Goal: Information Seeking & Learning: Learn about a topic

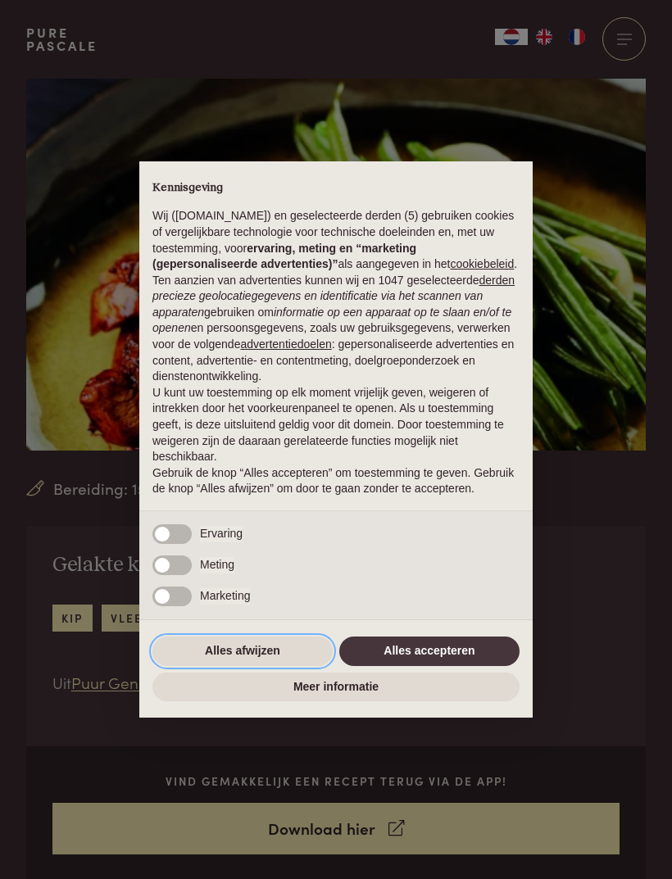
click at [293, 657] on button "Alles afwijzen" at bounding box center [242, 651] width 180 height 29
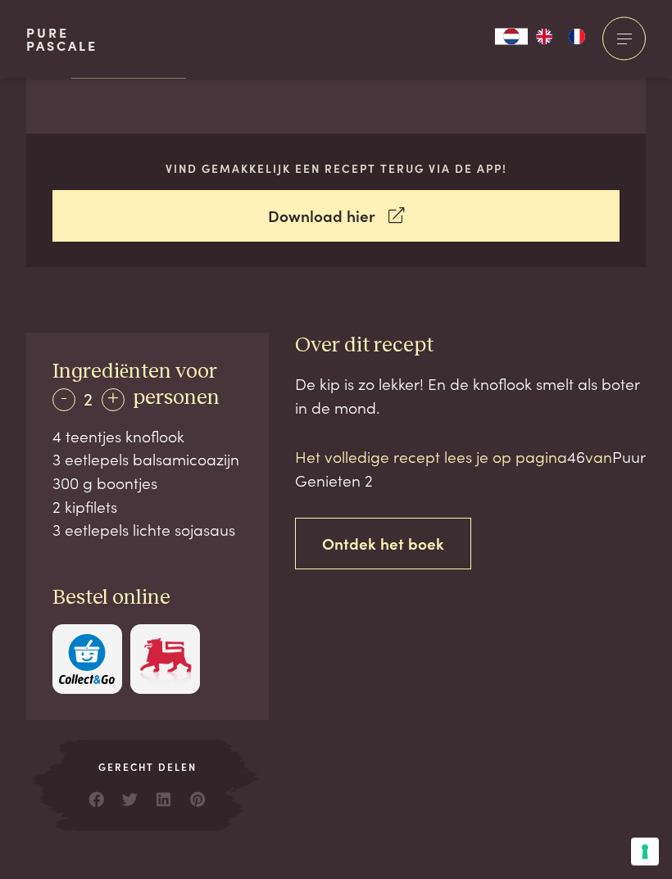
scroll to position [614, 0]
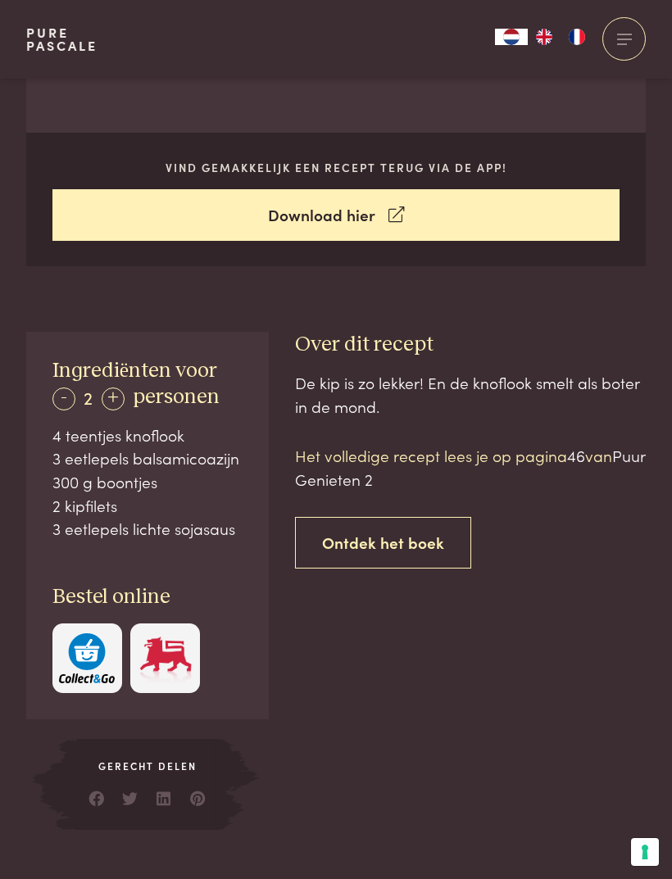
click at [583, 759] on div "De kip is zo lekker! En de knoflook smelt als boter in de mond. Het volledige r…" at bounding box center [470, 600] width 351 height 459
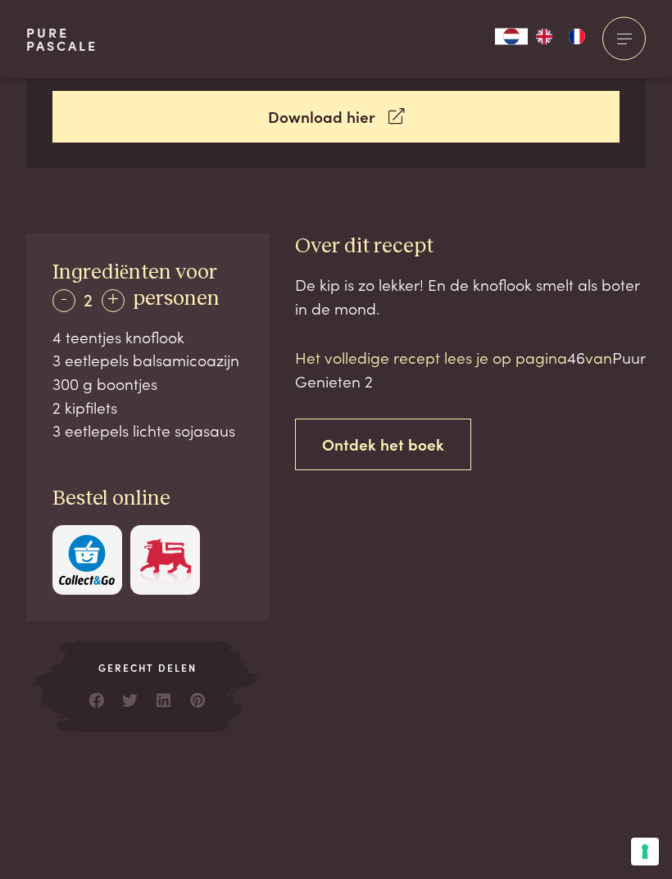
scroll to position [606, 0]
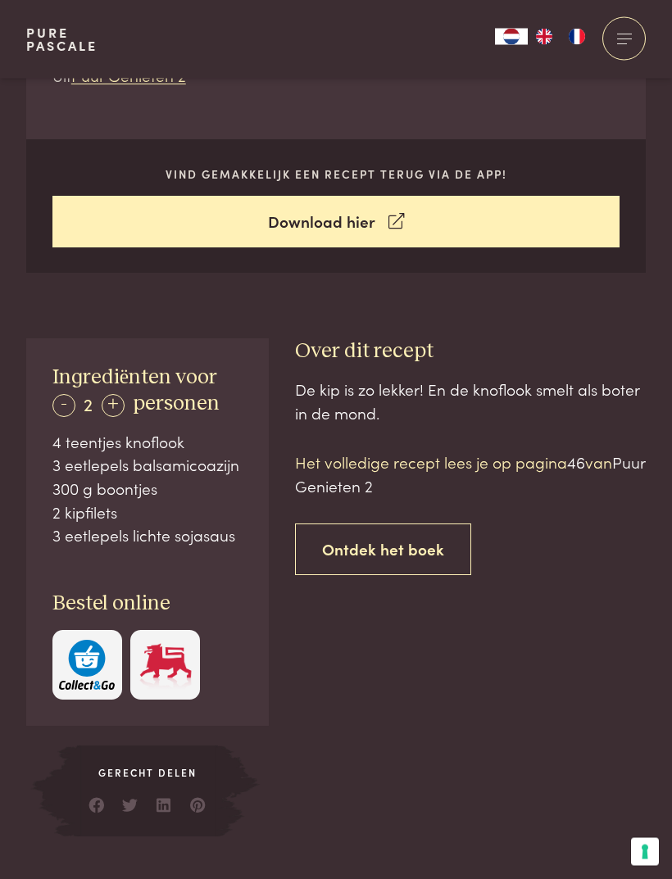
click at [379, 480] on span "Puur Genieten 2" at bounding box center [470, 474] width 350 height 46
click at [557, 466] on p "Het volledige recept lees je op pagina 46 van Puur Genieten 2" at bounding box center [470, 474] width 351 height 47
click at [415, 545] on link "Ontdek het boek" at bounding box center [383, 550] width 176 height 52
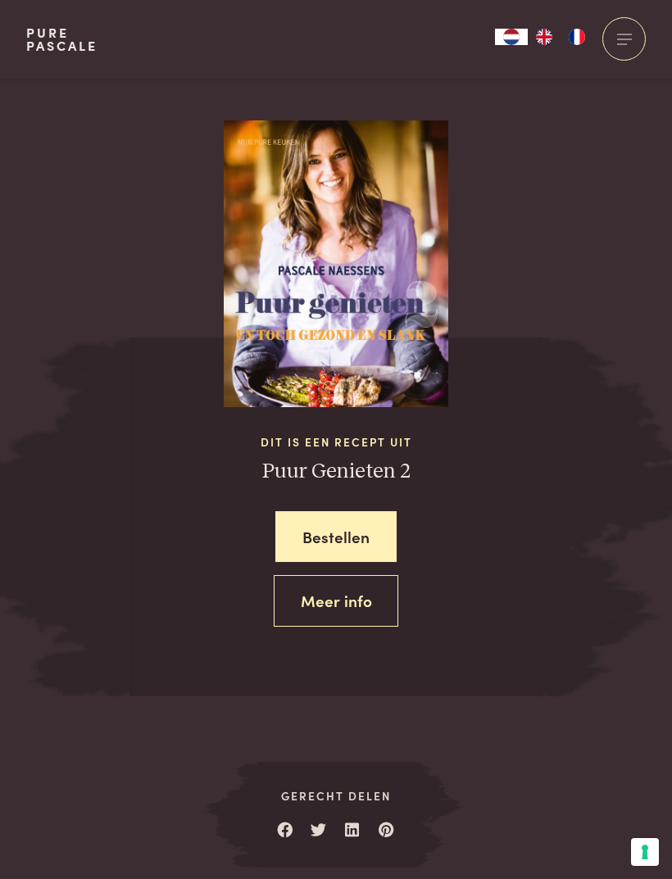
scroll to position [1564, 0]
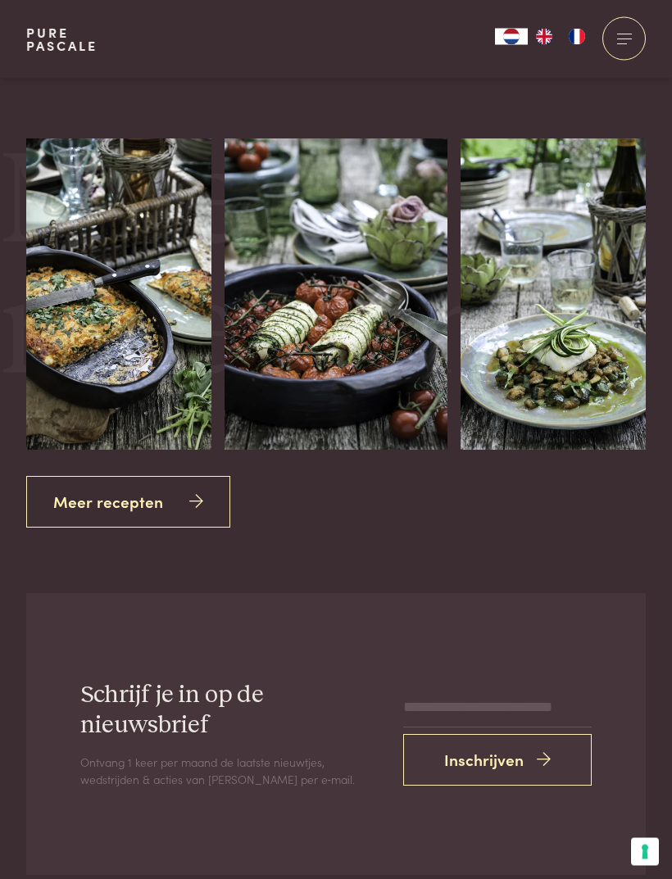
scroll to position [2280, 0]
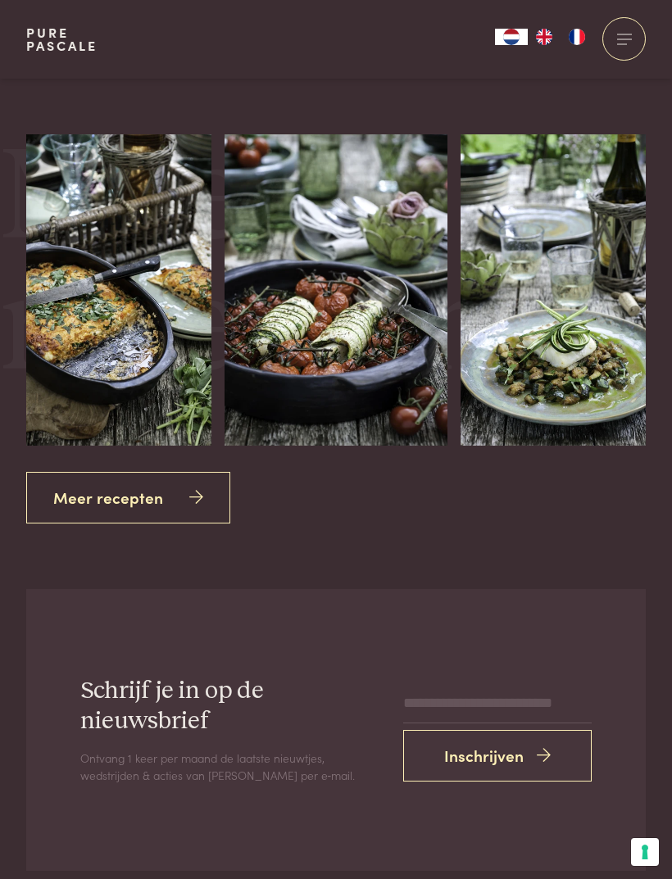
click at [199, 485] on link "Meer recepten" at bounding box center [128, 498] width 204 height 52
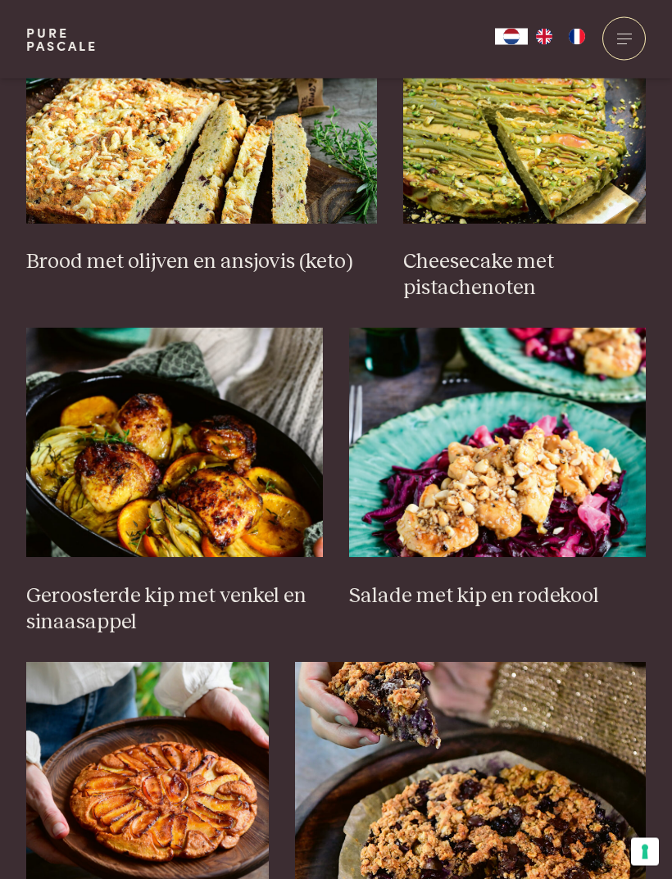
scroll to position [1527, 0]
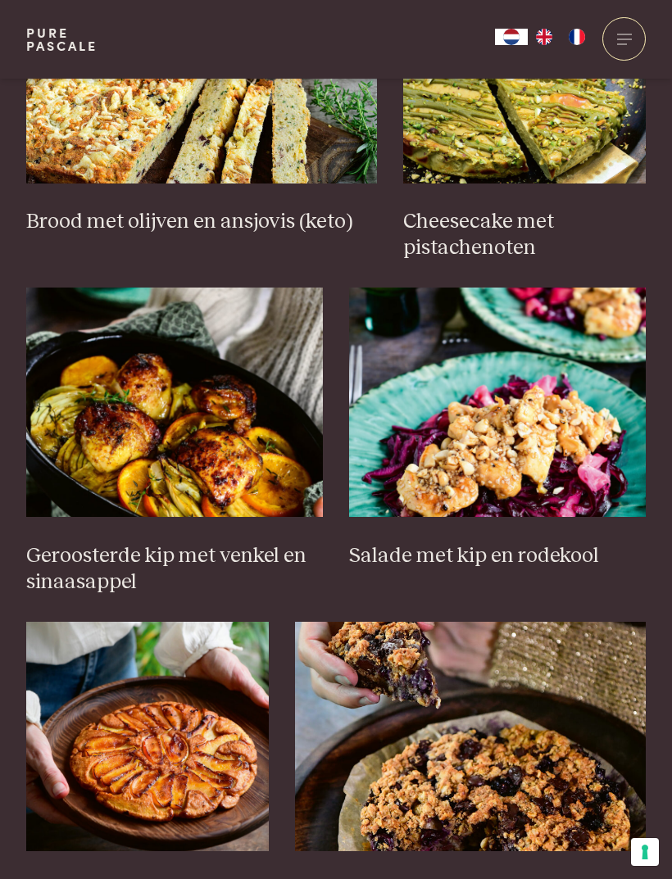
click at [156, 420] on img at bounding box center [174, 402] width 297 height 229
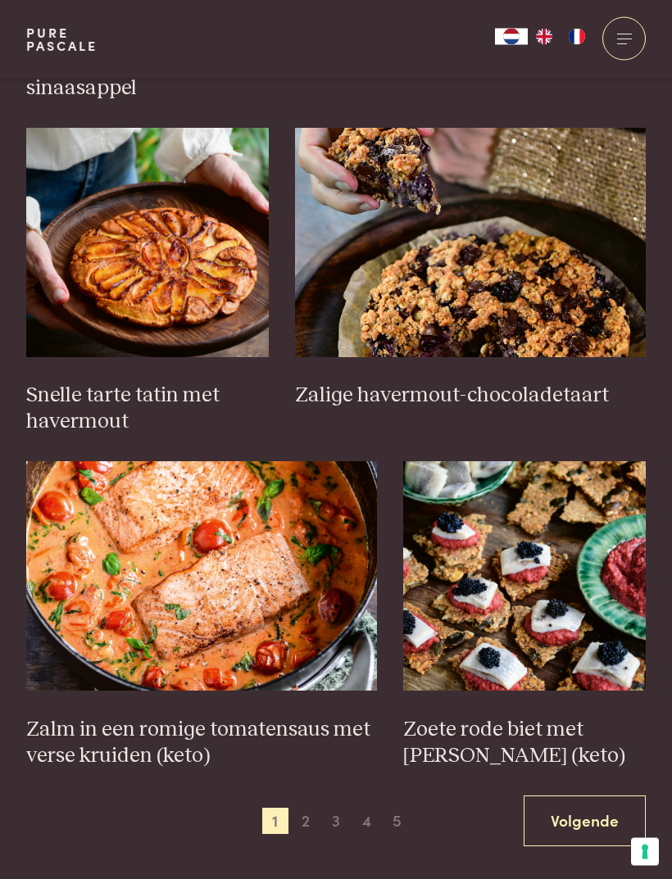
scroll to position [2021, 0]
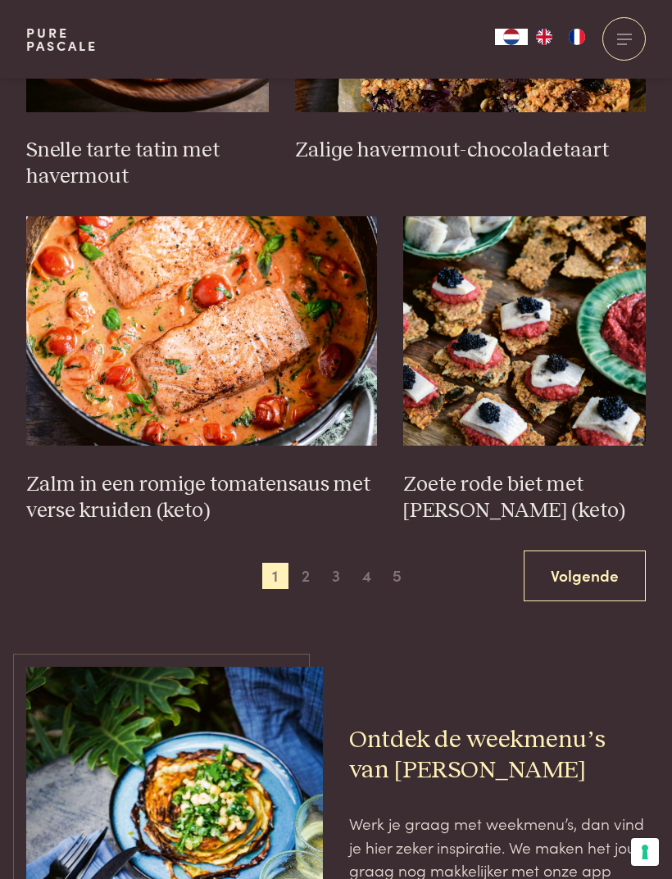
click at [598, 551] on link "Volgende" at bounding box center [585, 577] width 122 height 52
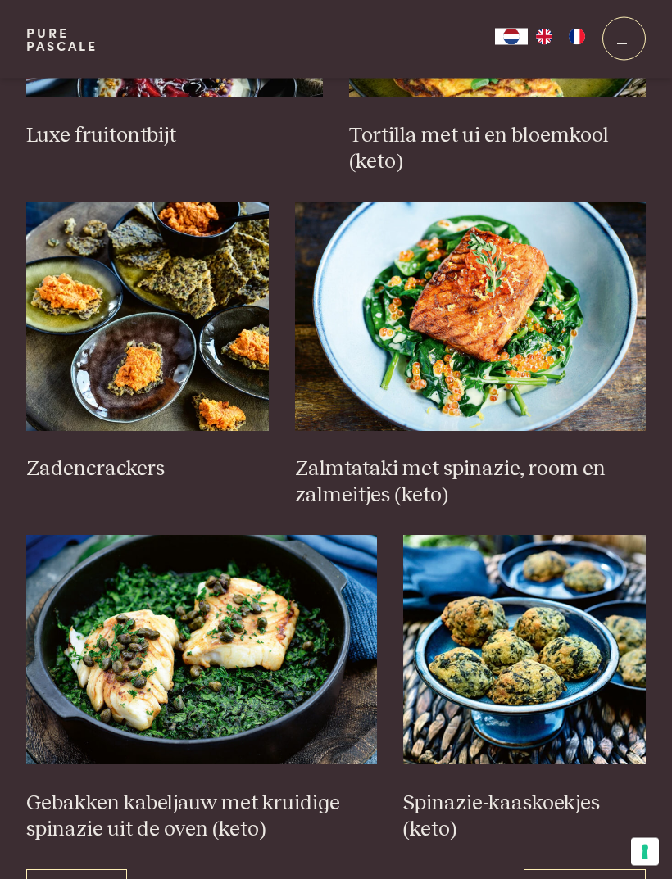
scroll to position [1948, 0]
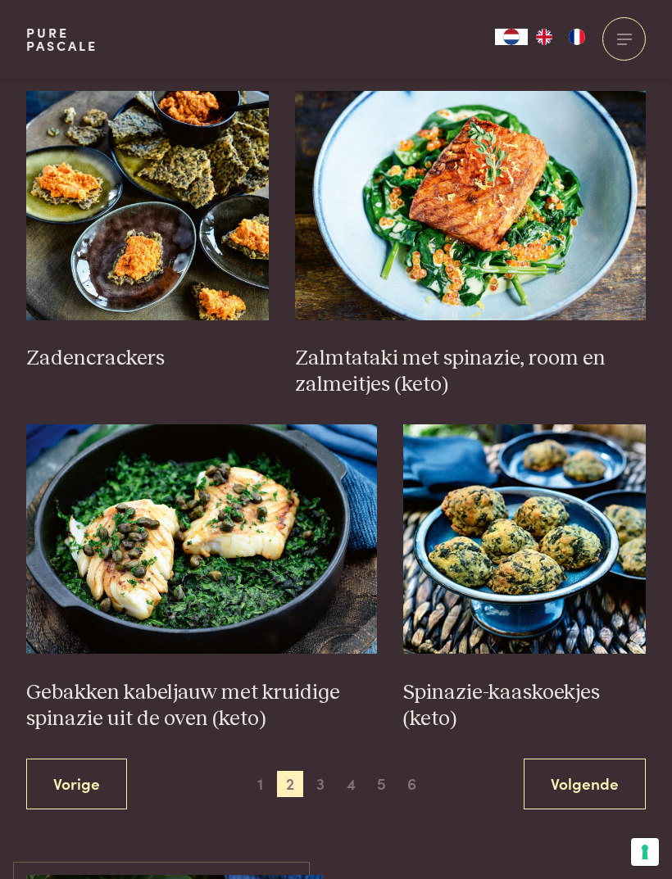
click at [601, 773] on link "Volgende" at bounding box center [585, 785] width 122 height 52
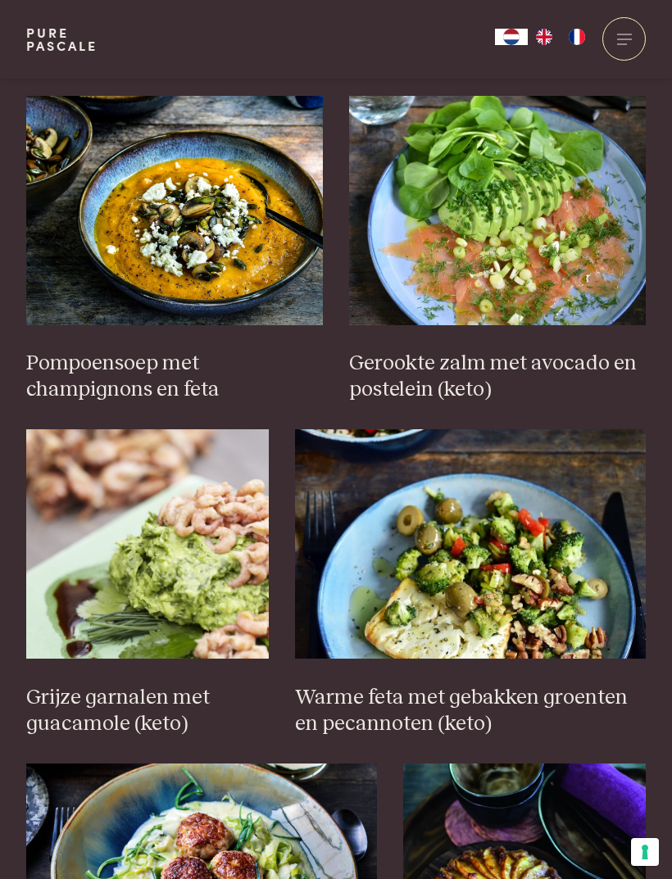
scroll to position [1823, 0]
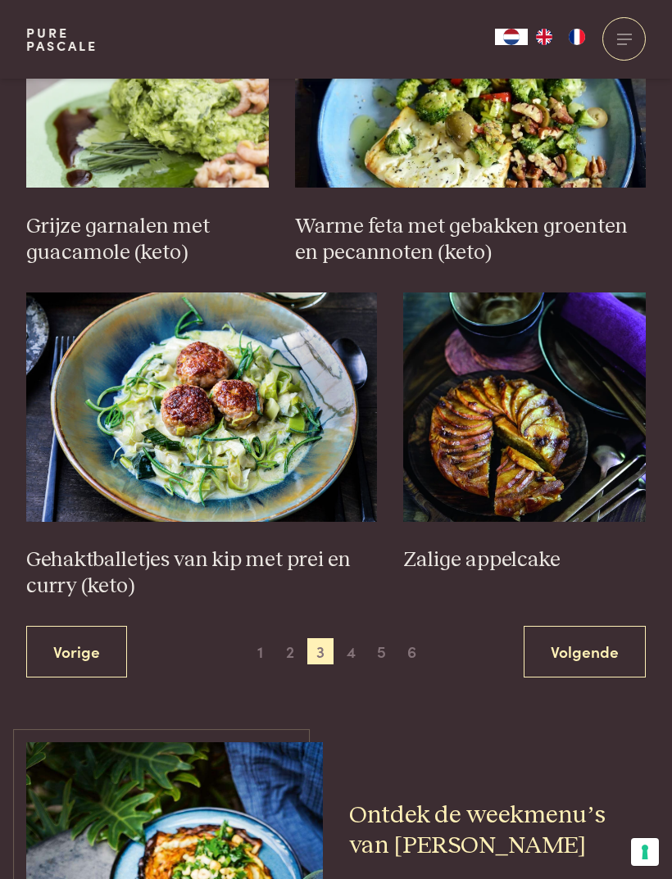
click at [609, 626] on link "Volgende" at bounding box center [585, 652] width 122 height 52
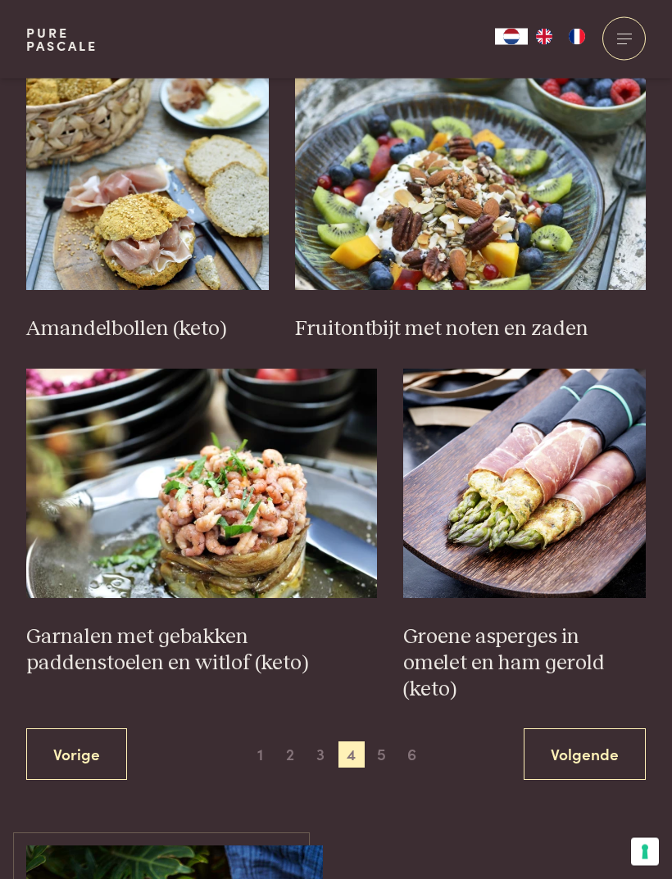
scroll to position [2114, 0]
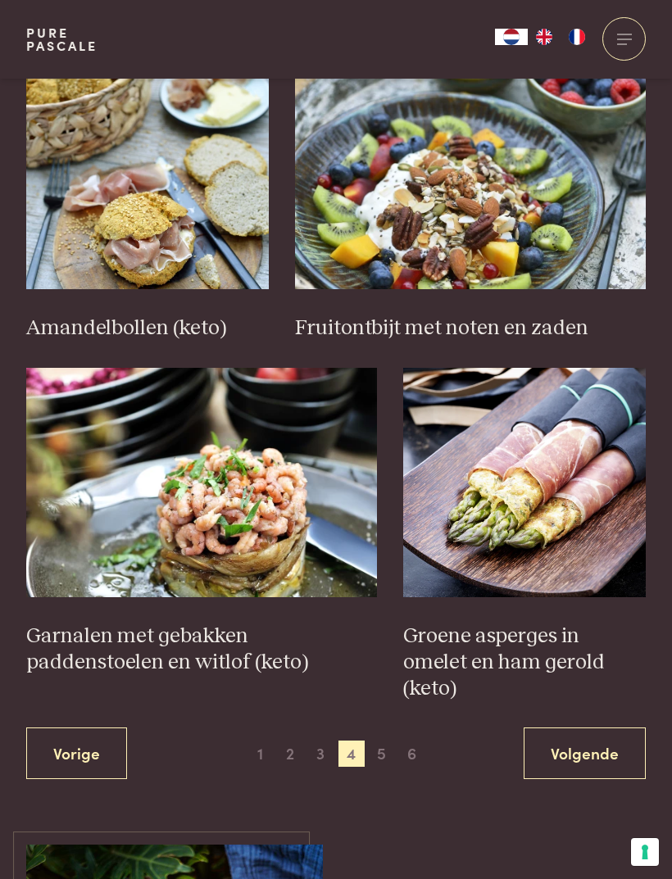
click at [597, 728] on link "Volgende" at bounding box center [585, 754] width 122 height 52
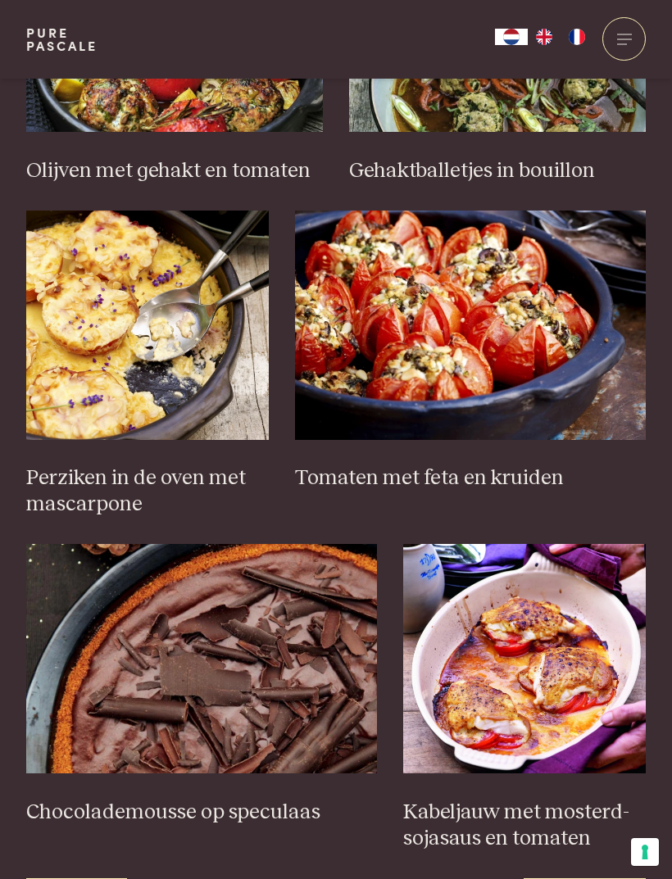
scroll to position [1953, 0]
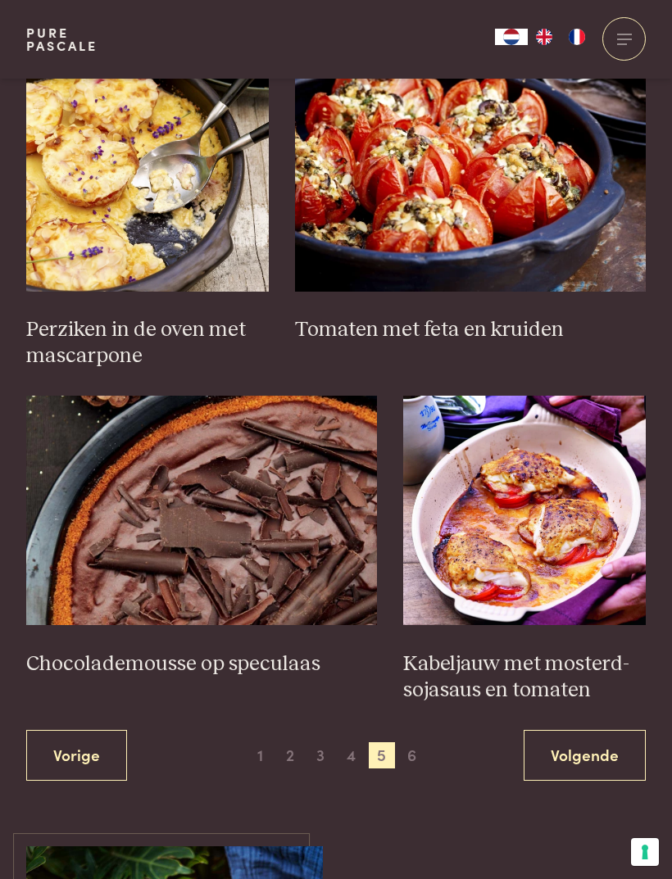
click at [603, 741] on link "Volgende" at bounding box center [585, 756] width 122 height 52
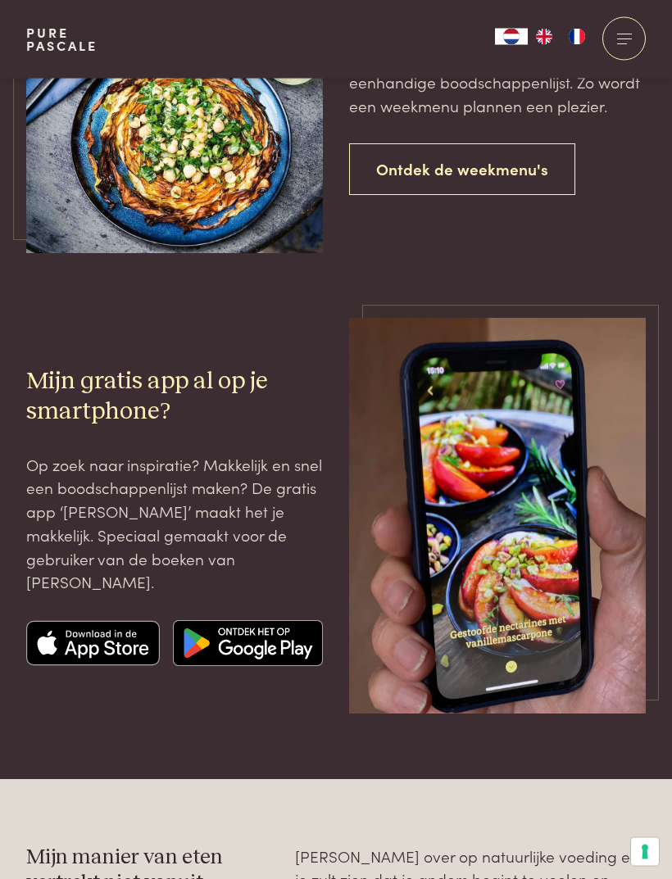
scroll to position [1452, 0]
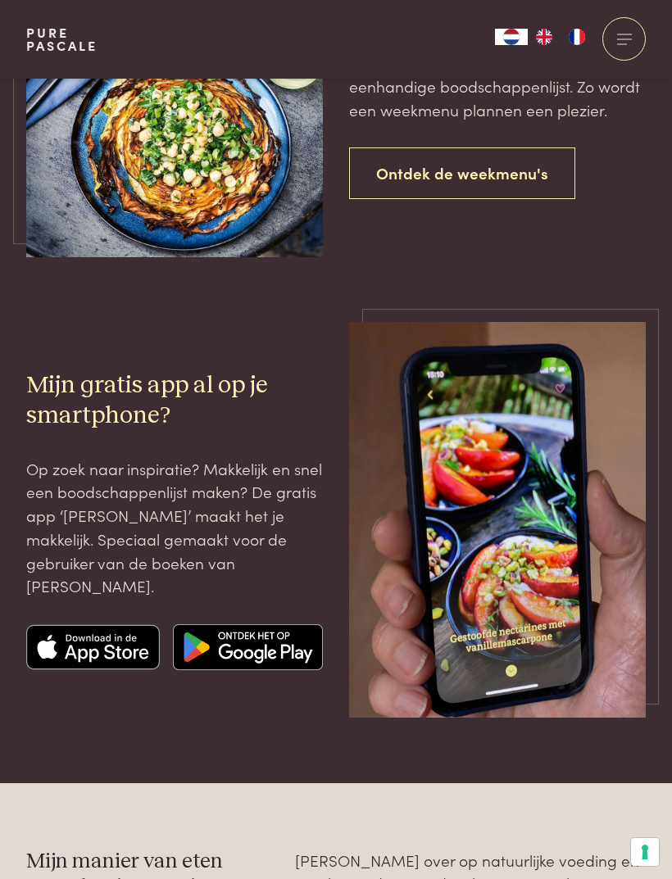
click at [107, 624] on img at bounding box center [93, 647] width 134 height 46
